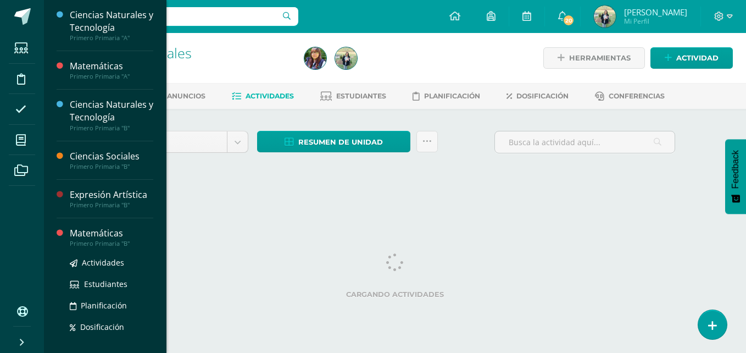
click at [103, 236] on div "Matemáticas" at bounding box center [111, 233] width 83 height 13
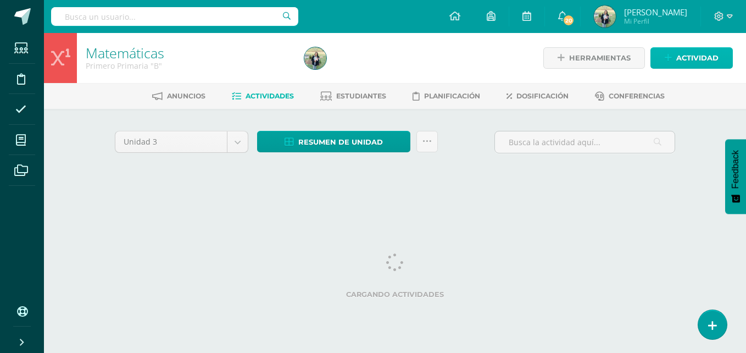
click at [689, 61] on span "Actividad" at bounding box center [697, 58] width 42 height 20
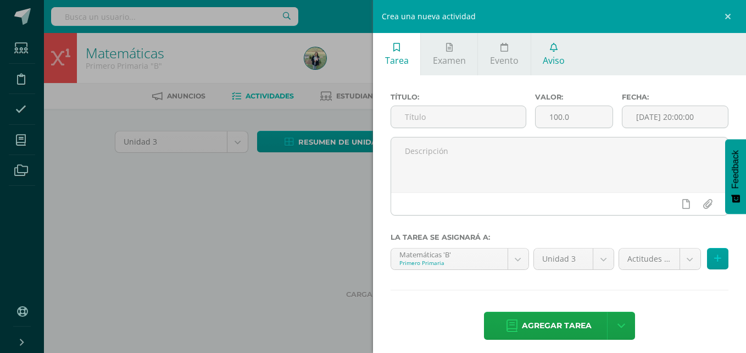
click at [547, 58] on span "Aviso" at bounding box center [554, 60] width 22 height 12
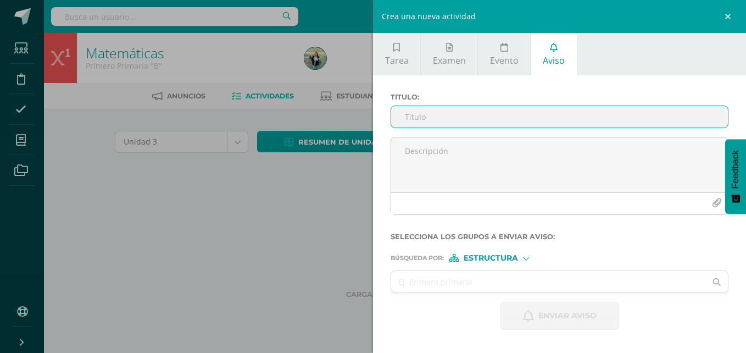
click at [472, 116] on input "Titulo :" at bounding box center [559, 116] width 337 height 21
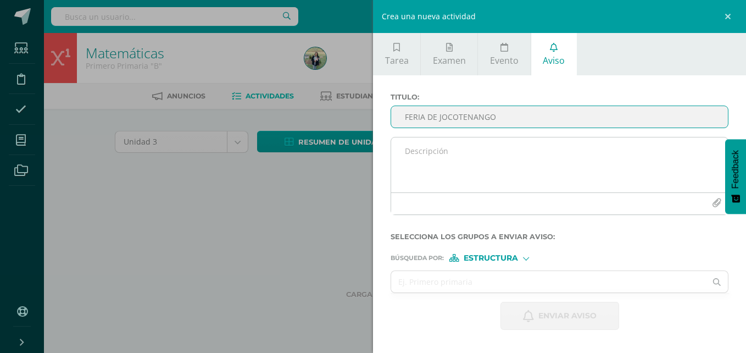
type input "FERIA DE JOCOTENANGO"
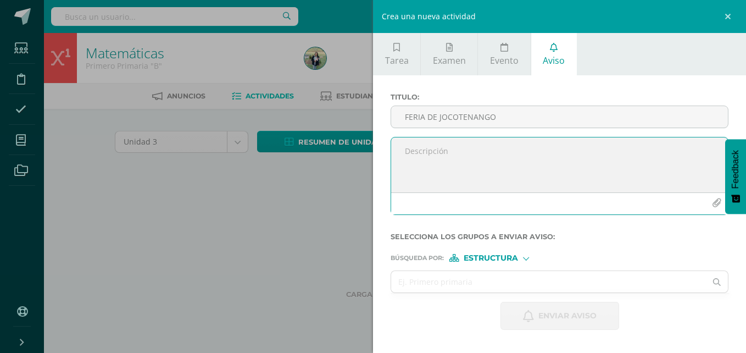
click at [437, 152] on textarea at bounding box center [559, 164] width 337 height 55
paste textarea "Papis, este año, como parte de las celebraciones de nuestra independencia, real…"
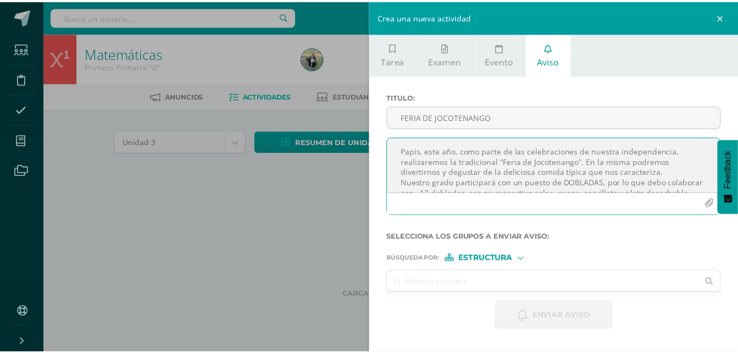
scroll to position [37, 0]
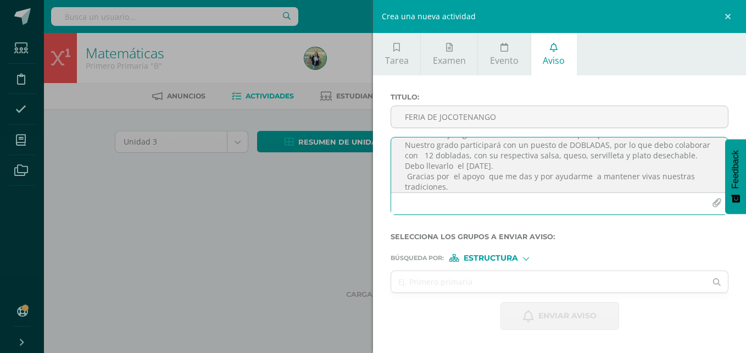
drag, startPoint x: 722, startPoint y: 171, endPoint x: 721, endPoint y: 184, distance: 13.2
click at [725, 184] on button "Feedback" at bounding box center [735, 176] width 21 height 75
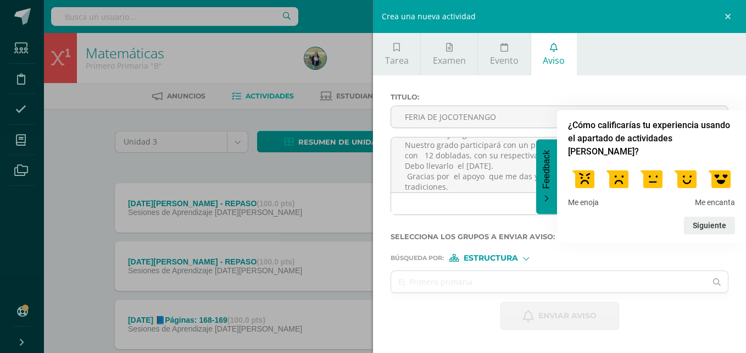
drag, startPoint x: 721, startPoint y: 184, endPoint x: 724, endPoint y: 189, distance: 5.9
click at [724, 189] on div "Feedback ¿Cómo calificarías tu experiencia usando el apartado de actividades [P…" at bounding box center [651, 176] width 189 height 133
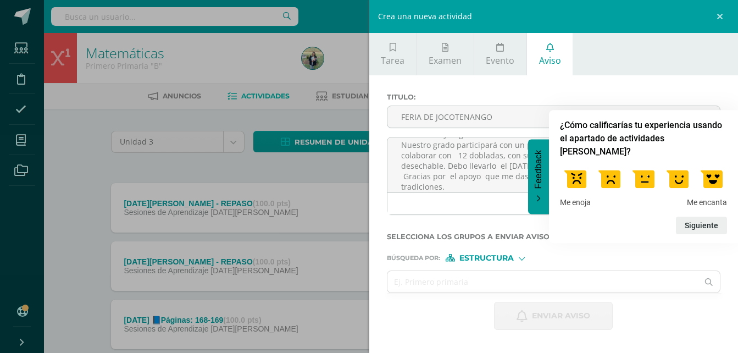
scroll to position [45, 0]
click at [455, 186] on textarea "Papis, este año, como parte de las celebraciones de nuestra independencia, real…" at bounding box center [553, 164] width 333 height 55
click at [677, 179] on label at bounding box center [677, 178] width 31 height 31
click at [677, 163] on input "4" at bounding box center [677, 163] width 0 height 0
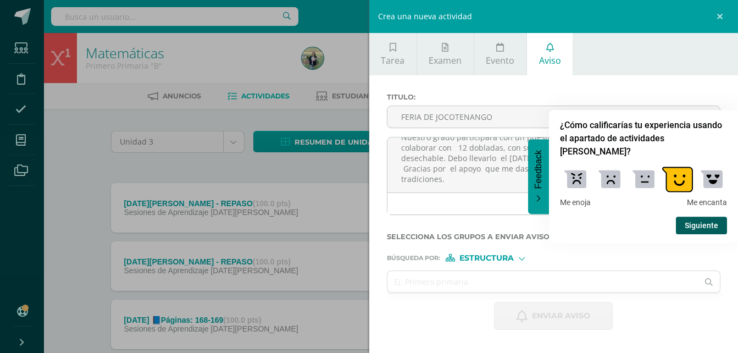
click at [701, 219] on button "Siguiente" at bounding box center [700, 225] width 51 height 18
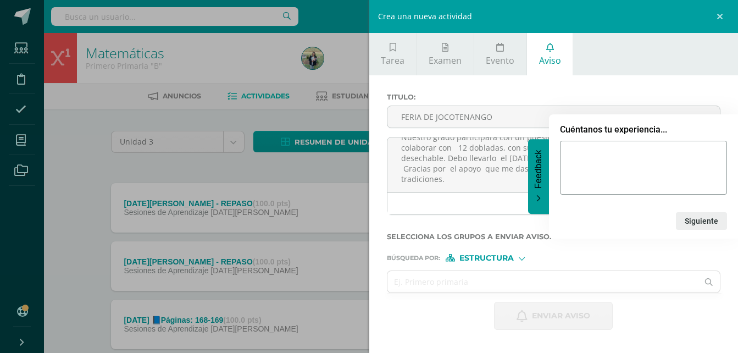
click at [538, 198] on icon "Feedback - Ocultar encuesta" at bounding box center [538, 198] width 7 height 7
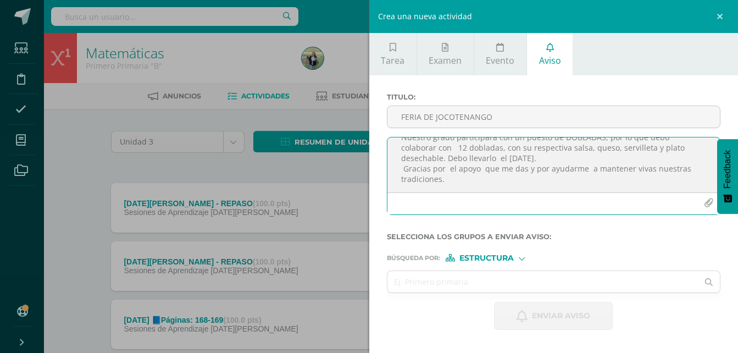
click at [706, 199] on icon "button" at bounding box center [707, 202] width 9 height 9
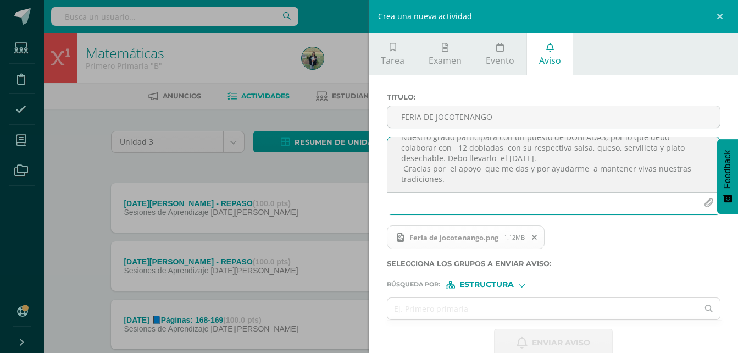
click at [442, 182] on textarea "Papis, este año, como parte de las celebraciones de nuestra independencia, real…" at bounding box center [553, 164] width 333 height 55
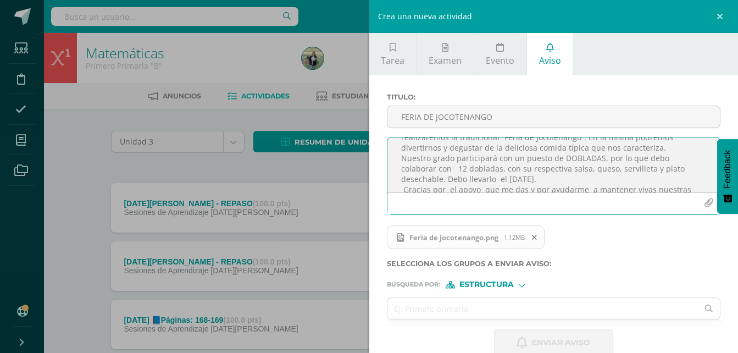
click at [452, 159] on textarea "Papis, este año, como parte de las celebraciones de nuestra independencia, real…" at bounding box center [553, 164] width 333 height 55
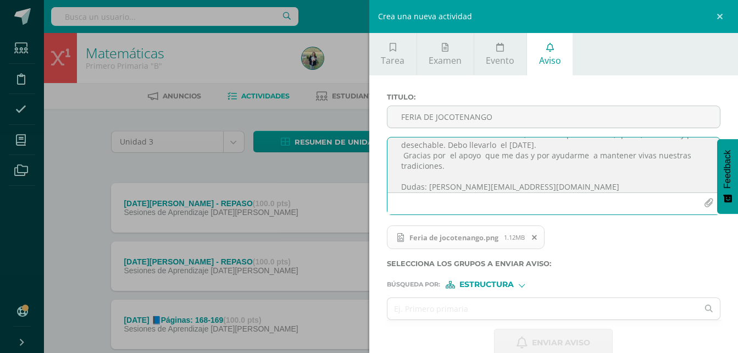
scroll to position [66, 0]
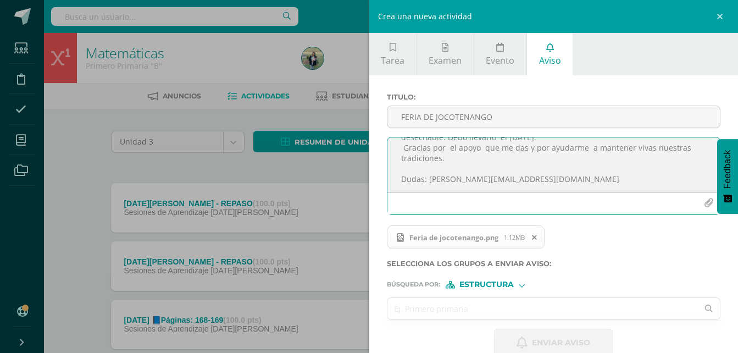
type textarea "Papis, este año, como parte de las celebraciones de nuestra independencia, real…"
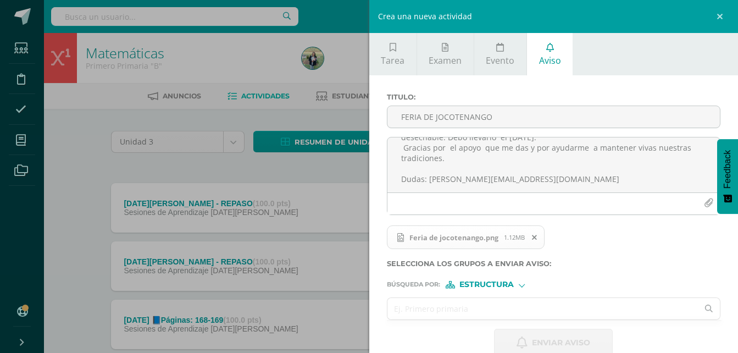
click at [495, 306] on input "text" at bounding box center [542, 308] width 311 height 21
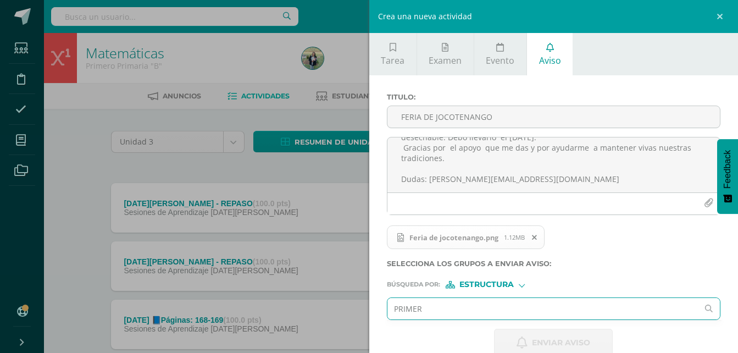
type input "PRIMERO"
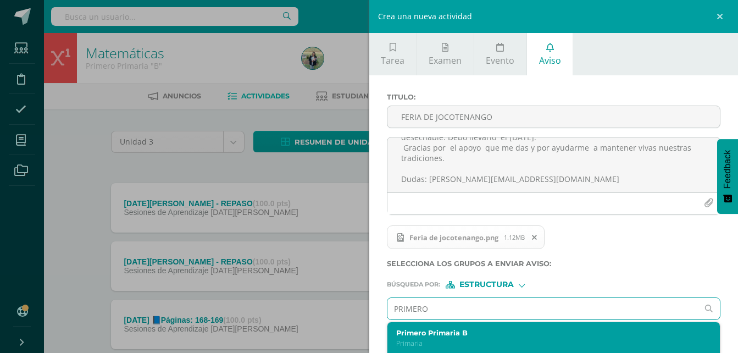
click at [440, 339] on p "Primaria" at bounding box center [546, 342] width 301 height 9
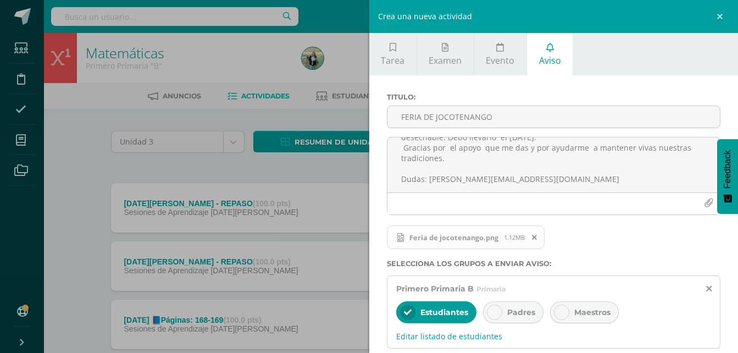
scroll to position [93, 0]
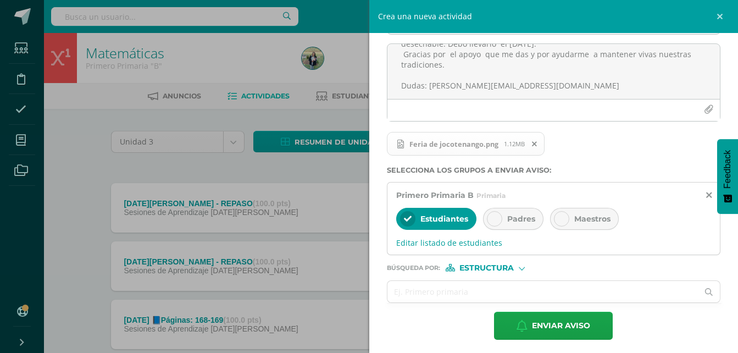
click at [494, 223] on div at bounding box center [494, 218] width 15 height 15
click at [566, 218] on div at bounding box center [561, 218] width 15 height 15
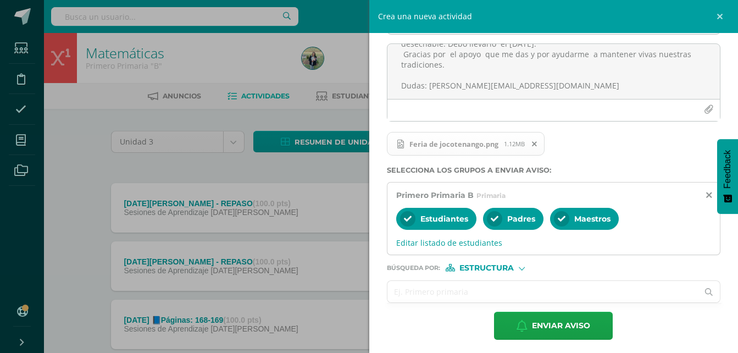
click at [484, 289] on input "text" at bounding box center [542, 291] width 311 height 21
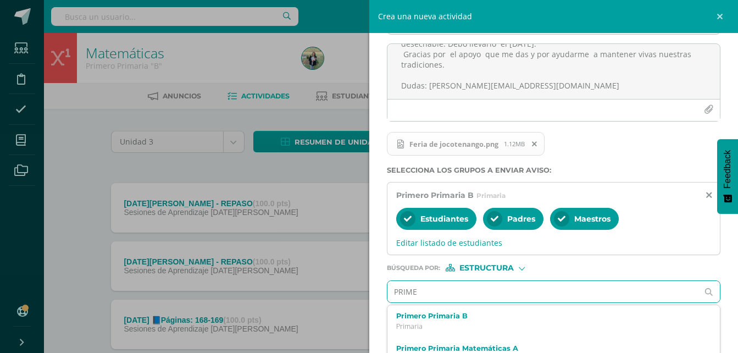
type input "PRIMER"
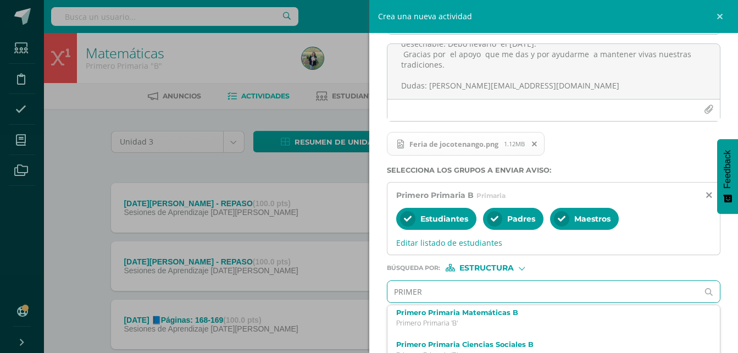
scroll to position [73, 0]
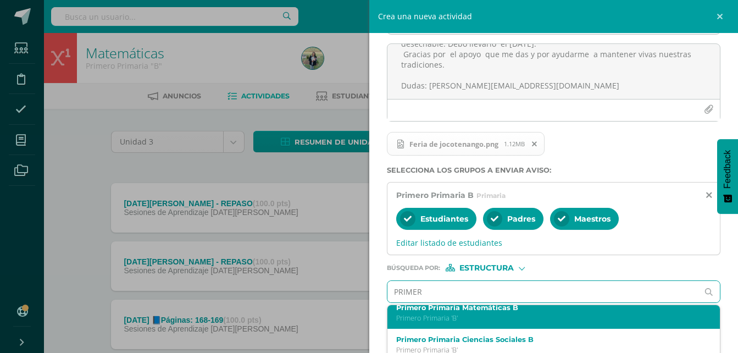
click at [462, 311] on div "Primero Primaria Matemáticas B Primero Primaria 'B'" at bounding box center [546, 312] width 301 height 19
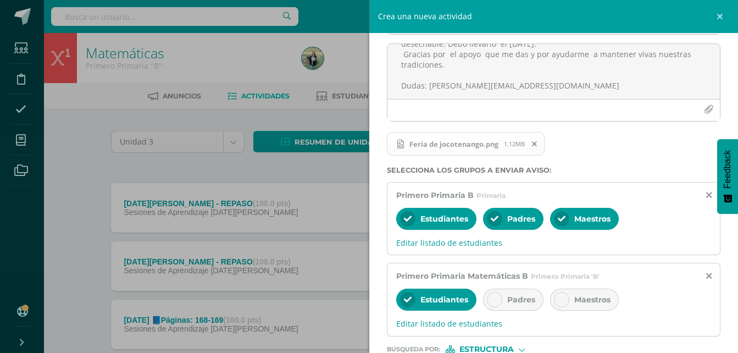
scroll to position [0, 0]
click at [495, 298] on icon at bounding box center [494, 299] width 8 height 8
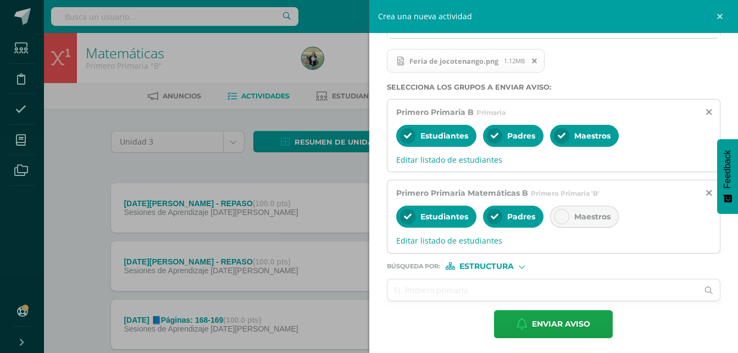
scroll to position [179, 0]
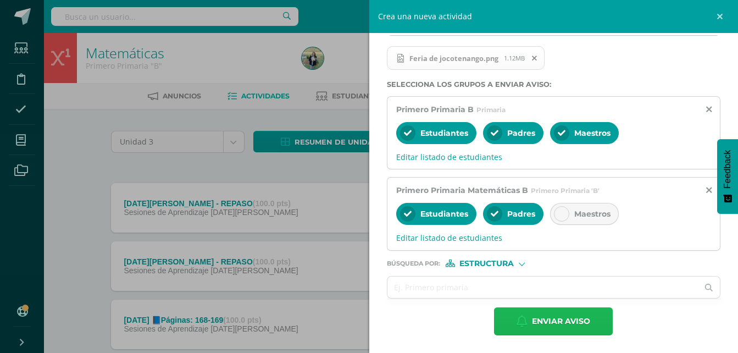
click at [541, 322] on span "Enviar aviso" at bounding box center [561, 321] width 58 height 27
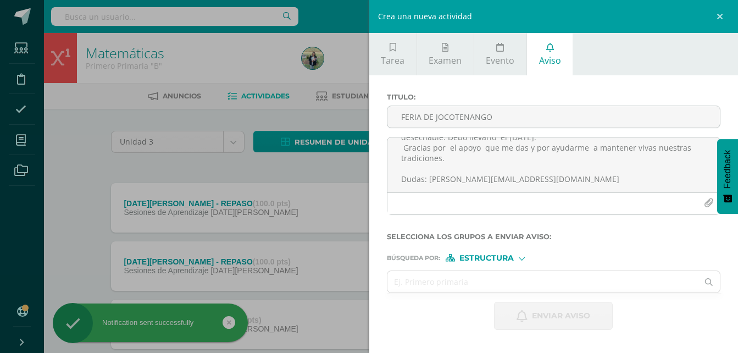
scroll to position [0, 0]
